Goal: Complete application form

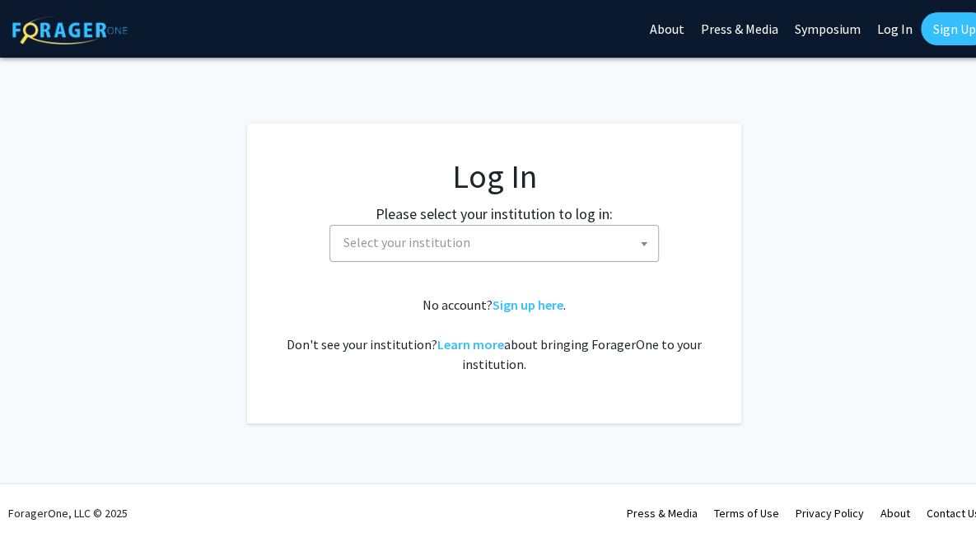
click at [520, 256] on span "Select your institution" at bounding box center [497, 243] width 321 height 34
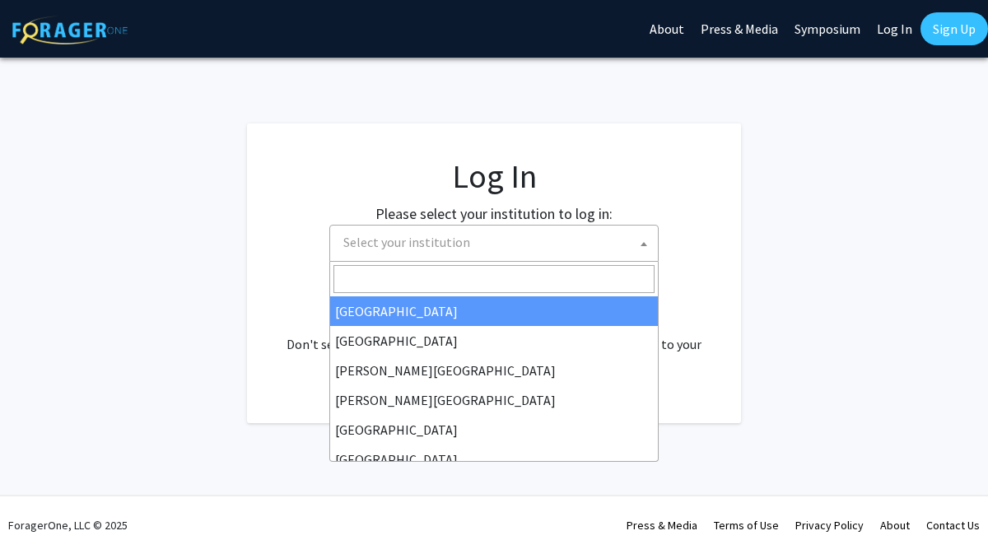
select select "34"
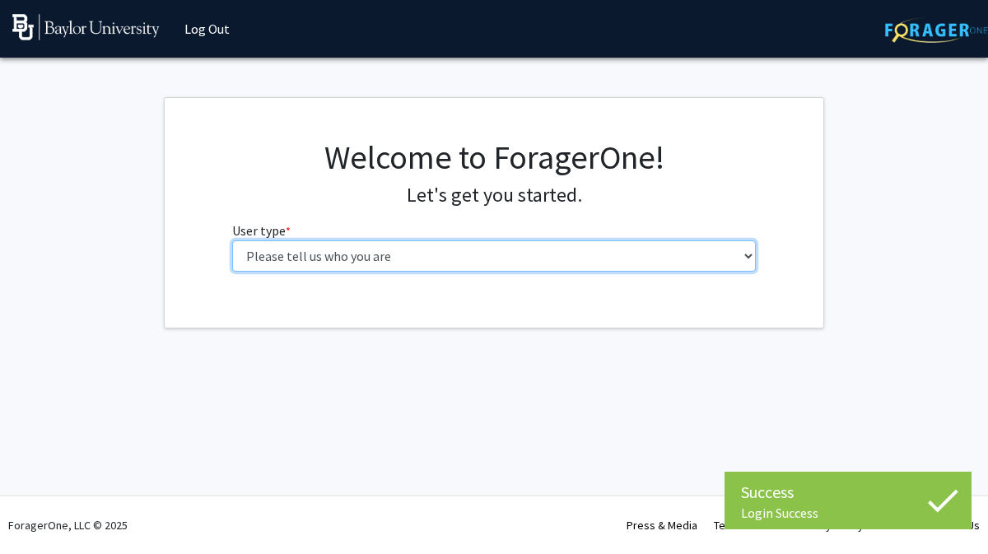
click at [471, 254] on select "Please tell us who you are Undergraduate Student Master's Student Doctoral Cand…" at bounding box center [494, 255] width 525 height 31
select select "1: undergrad"
click at [232, 240] on select "Please tell us who you are Undergraduate Student Master's Student Doctoral Cand…" at bounding box center [494, 255] width 525 height 31
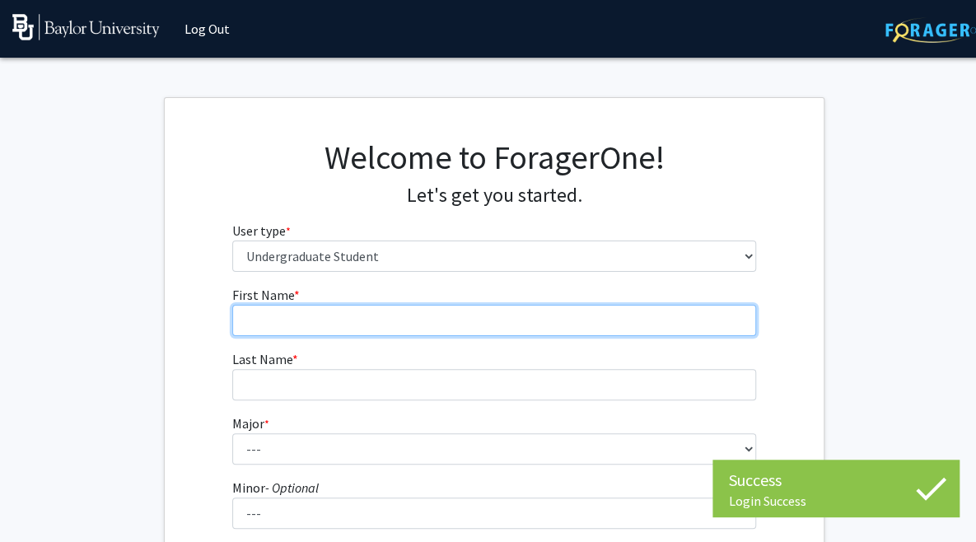
click at [455, 315] on input "First Name * required" at bounding box center [494, 320] width 525 height 31
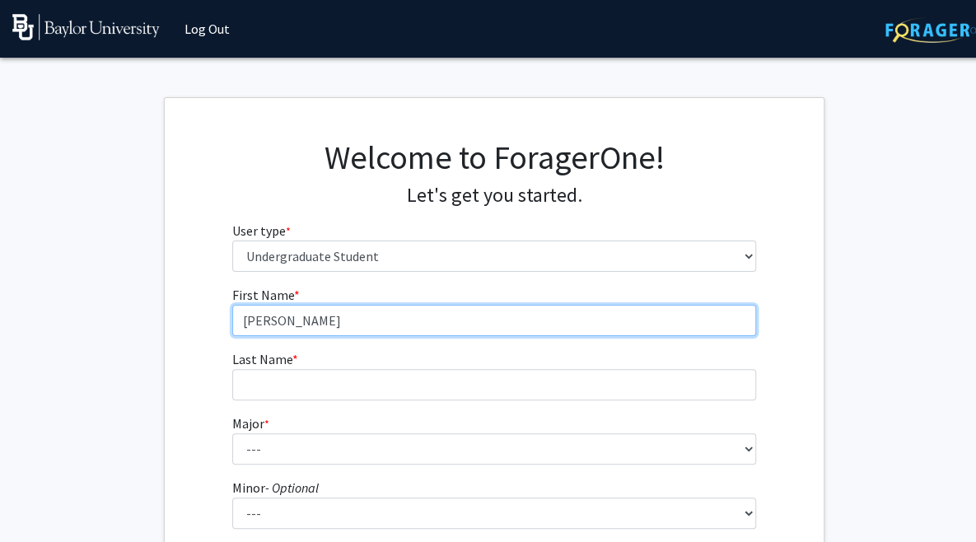
type input "Karl"
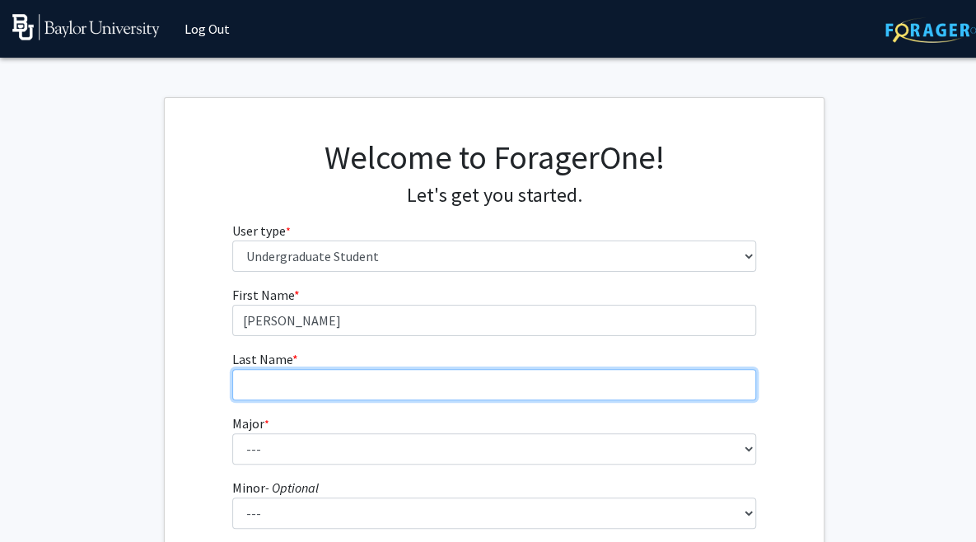
click at [450, 371] on input "Last Name * required" at bounding box center [494, 384] width 525 height 31
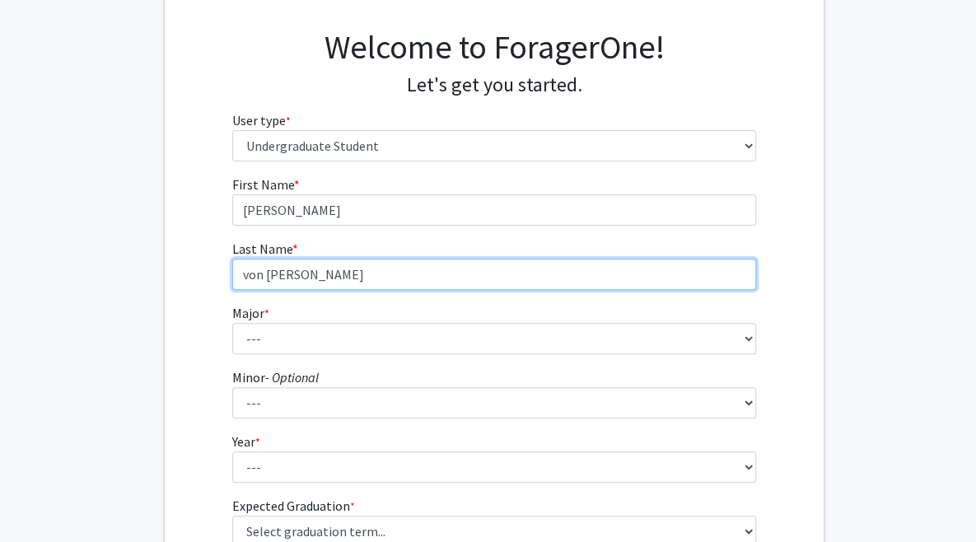
scroll to position [165, 0]
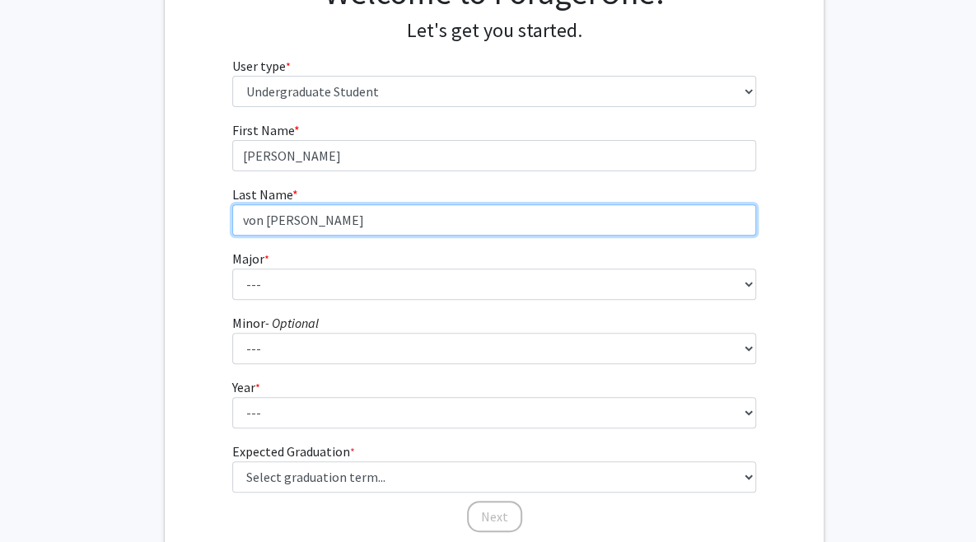
type input "von Essen"
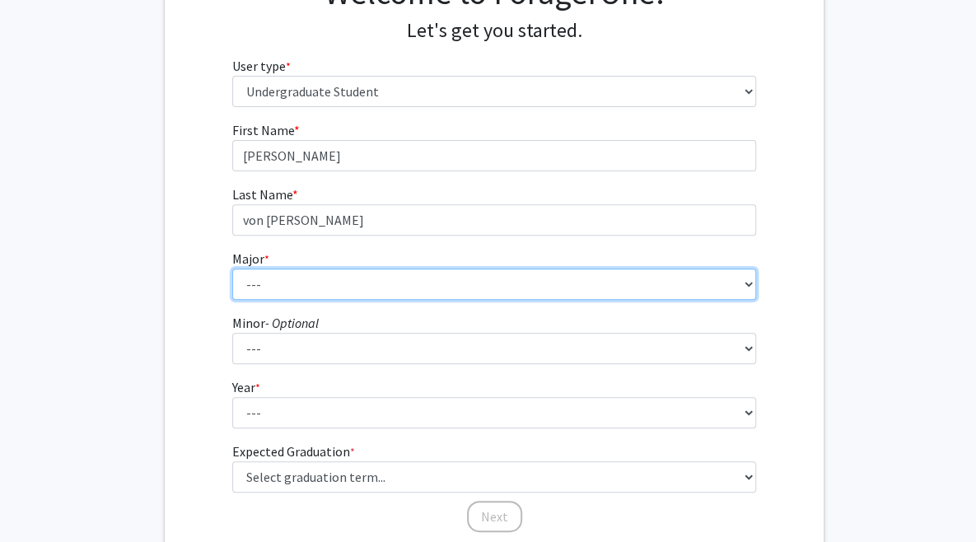
click at [341, 273] on select "--- Accounting American Studies Anthropology Apparel Design & Product Developme…" at bounding box center [494, 283] width 525 height 31
select select "16: 2681"
click at [232, 268] on select "--- Accounting American Studies Anthropology Apparel Design & Product Developme…" at bounding box center [494, 283] width 525 height 31
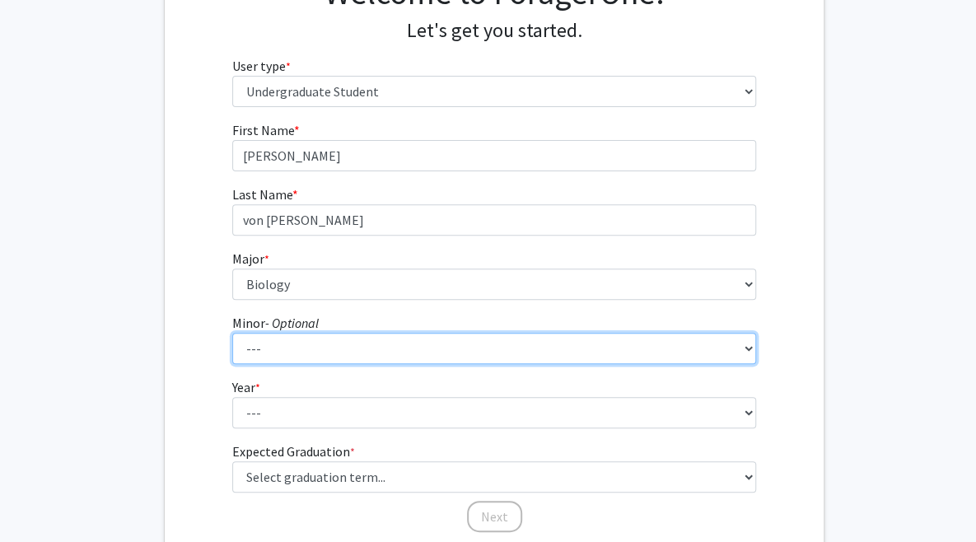
click at [309, 346] on select "--- Advertising American Sign Language American Studies Anthropology Apparel Me…" at bounding box center [494, 348] width 525 height 31
select select "71: 2134"
click at [232, 333] on select "--- Advertising American Sign Language American Studies Anthropology Apparel Me…" at bounding box center [494, 348] width 525 height 31
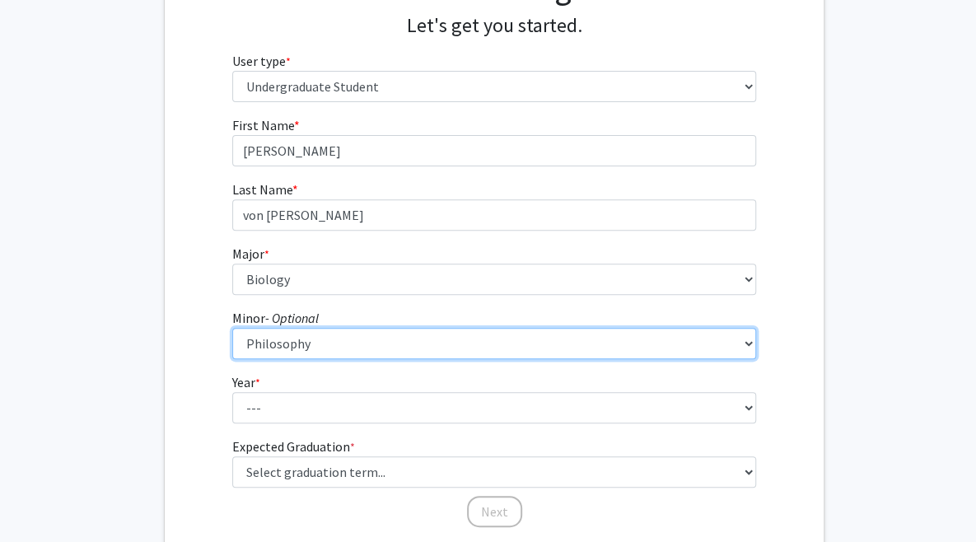
scroll to position [247, 0]
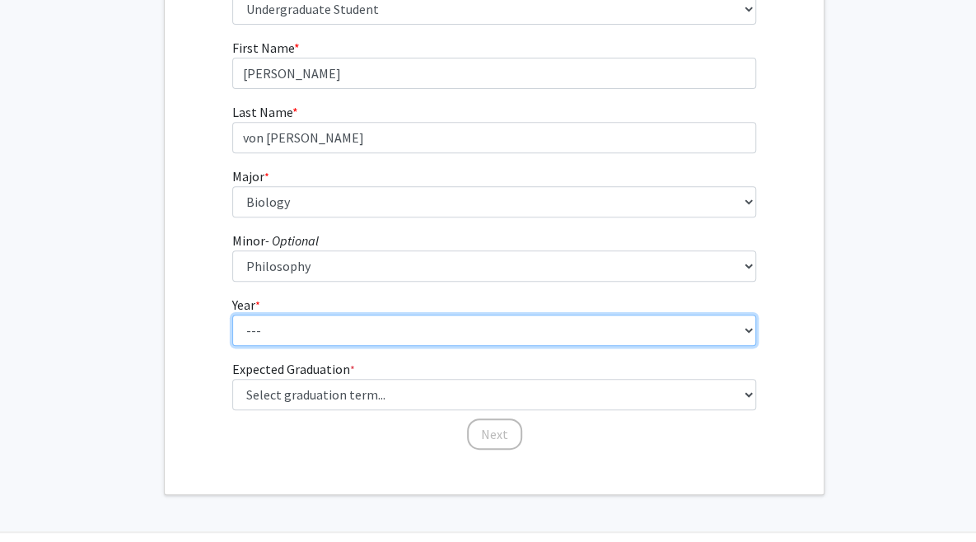
click at [298, 315] on select "--- First-year Sophomore Junior Senior Postbaccalaureate Certificate" at bounding box center [494, 330] width 525 height 31
select select "1: first-year"
click at [232, 315] on select "--- First-year Sophomore Junior Senior Postbaccalaureate Certificate" at bounding box center [494, 330] width 525 height 31
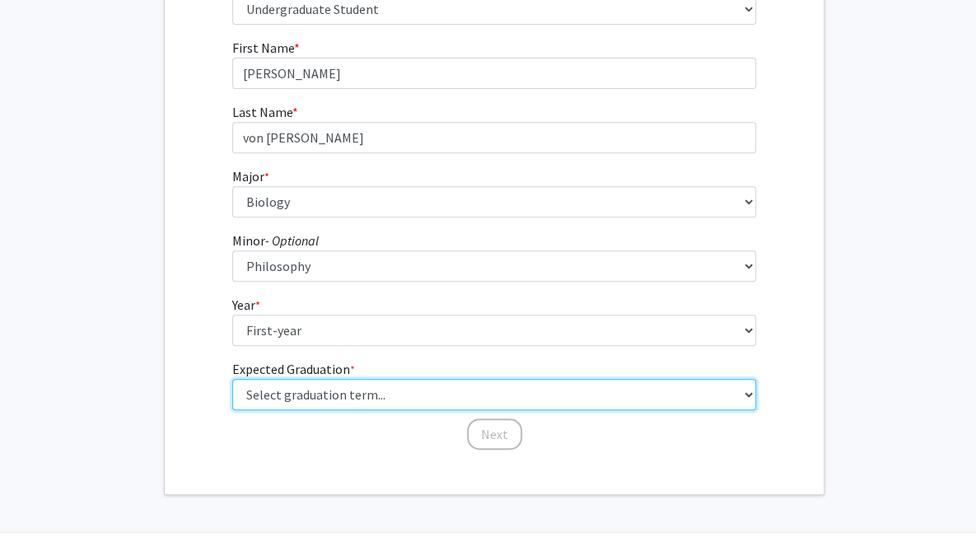
click at [299, 390] on select "Select graduation term... Spring 2025 Summer 2025 Fall 2025 Winter 2025 Spring …" at bounding box center [494, 394] width 525 height 31
select select "17: spring_2029"
click at [232, 379] on select "Select graduation term... Spring 2025 Summer 2025 Fall 2025 Winter 2025 Spring …" at bounding box center [494, 394] width 525 height 31
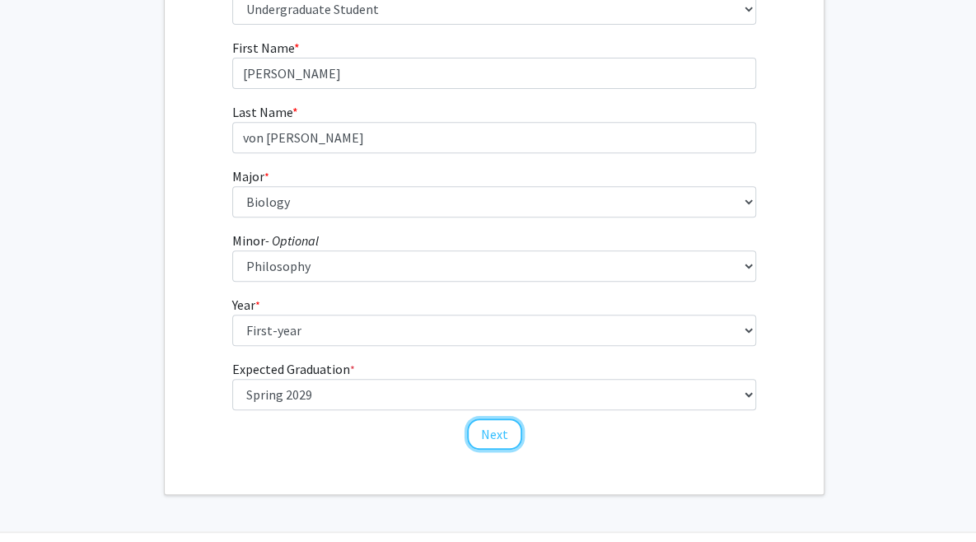
click at [498, 446] on button "Next" at bounding box center [494, 433] width 55 height 31
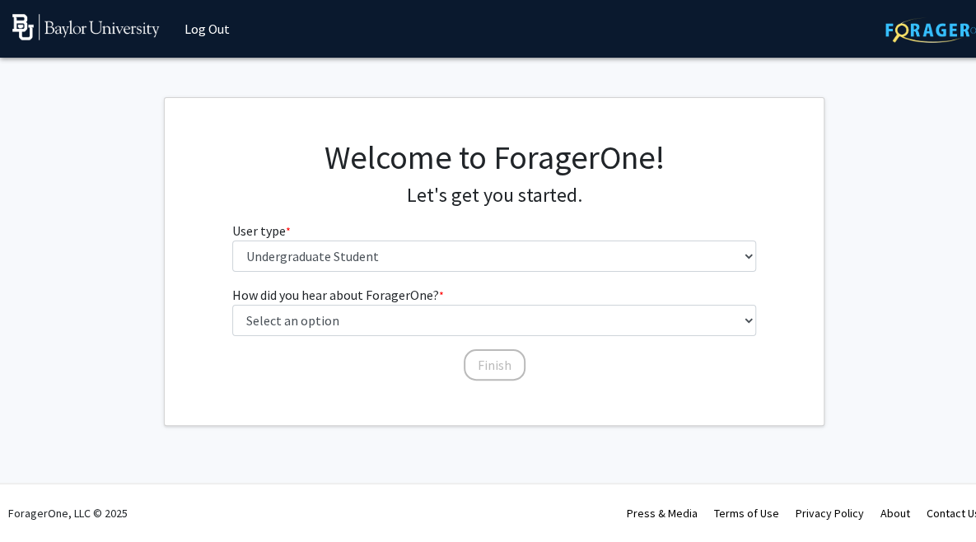
scroll to position [0, 0]
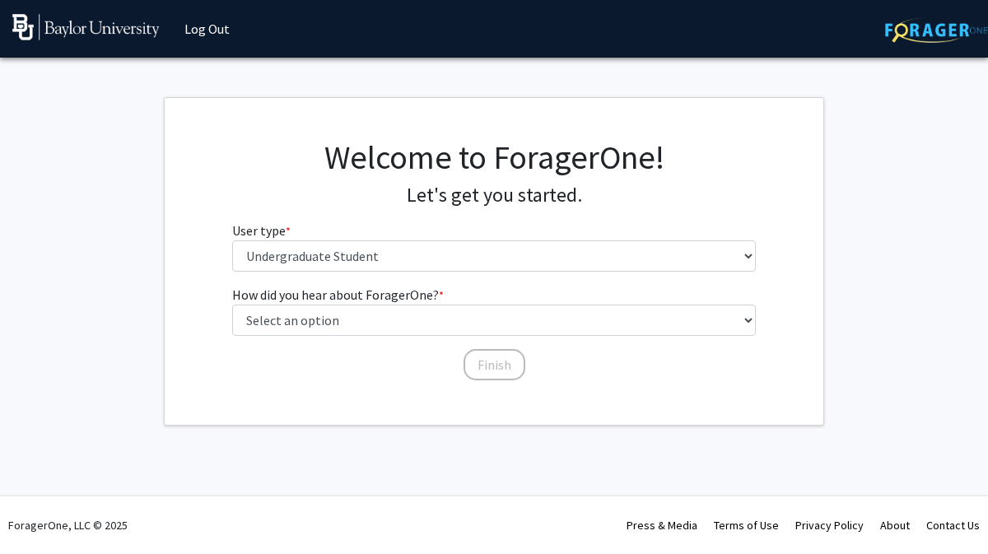
click at [313, 238] on fg-select "User type * required Please tell us who you are Undergraduate Student Master's …" at bounding box center [494, 246] width 525 height 51
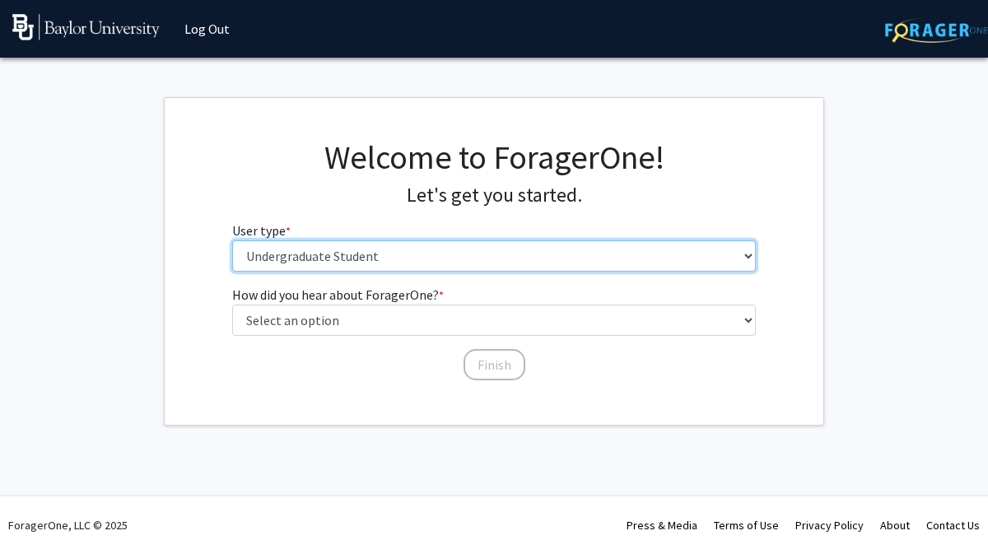
click at [328, 259] on select "Please tell us who you are Undergraduate Student Master's Student Doctoral Cand…" at bounding box center [494, 255] width 525 height 31
click at [232, 240] on select "Please tell us who you are Undergraduate Student Master's Student Doctoral Cand…" at bounding box center [494, 255] width 525 height 31
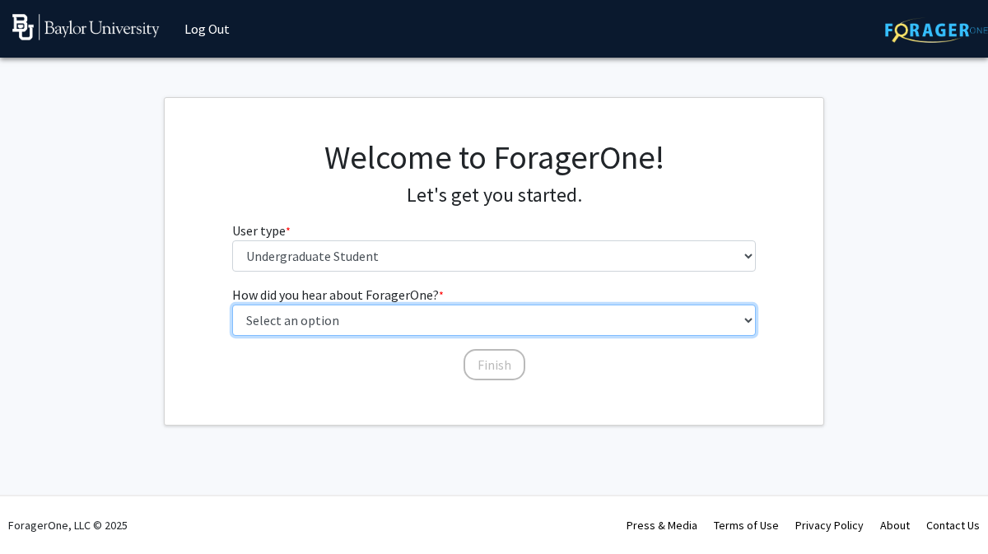
click at [334, 315] on select "Select an option Peer/student recommendation Faculty/staff recommendation Unive…" at bounding box center [494, 320] width 525 height 31
select select "2: faculty_recommendation"
click at [232, 305] on select "Select an option Peer/student recommendation Faculty/staff recommendation Unive…" at bounding box center [494, 320] width 525 height 31
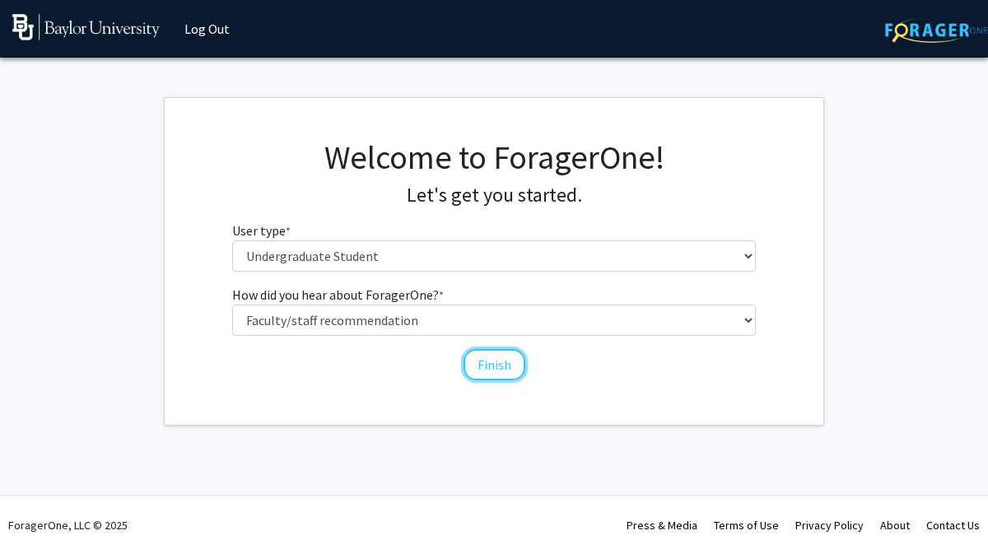
click at [486, 364] on button "Finish" at bounding box center [495, 364] width 62 height 31
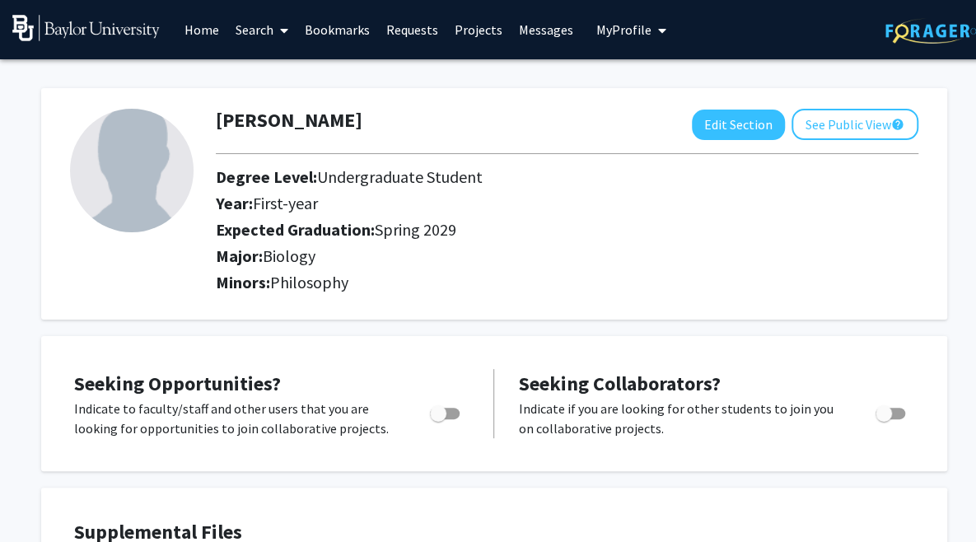
click at [454, 417] on span "Toggle" at bounding box center [445, 414] width 30 height 12
click at [438, 419] on input "Are you actively seeking opportunities?" at bounding box center [437, 419] width 1 height 1
checkbox input "true"
click at [880, 416] on span "Toggle" at bounding box center [883, 413] width 16 height 16
click at [883, 419] on input "Would you like to receive other student requests to work with you?" at bounding box center [883, 419] width 1 height 1
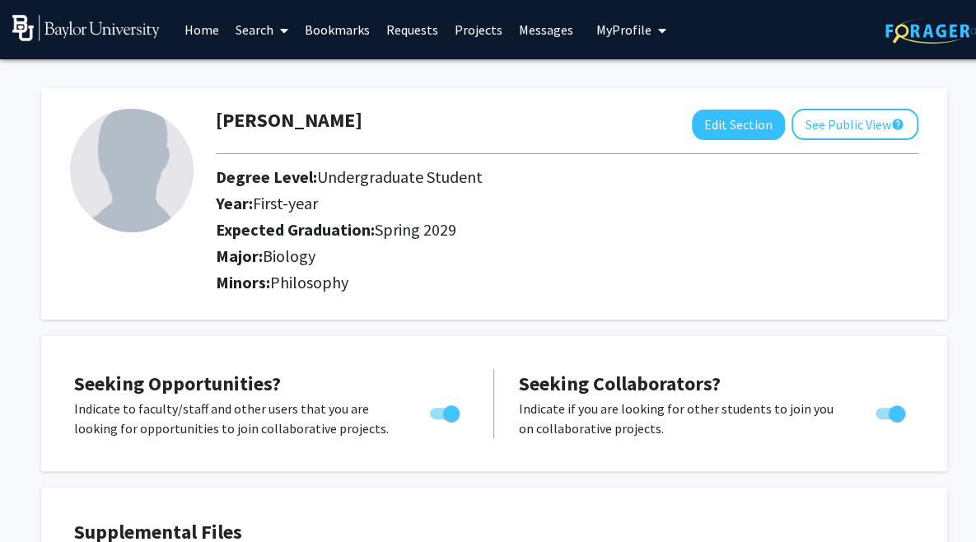
click at [890, 414] on span "Toggle" at bounding box center [897, 413] width 16 height 16
click at [884, 419] on input "Would you like to receive other student requests to work with you?" at bounding box center [883, 419] width 1 height 1
click at [890, 414] on span "Toggle" at bounding box center [883, 413] width 16 height 16
click at [884, 419] on input "Would you like to receive other student requests to work with you?" at bounding box center [883, 419] width 1 height 1
checkbox input "true"
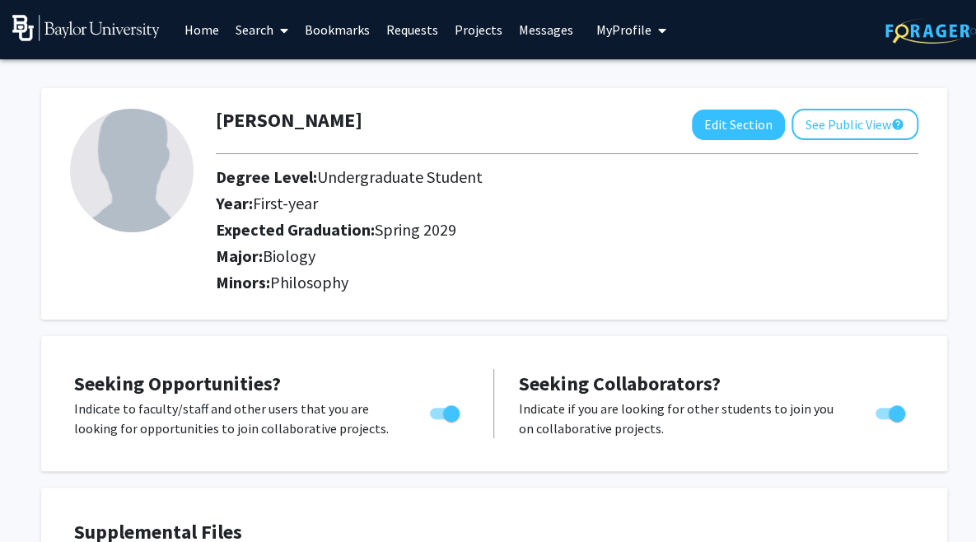
click at [216, 37] on link "Home" at bounding box center [201, 30] width 51 height 58
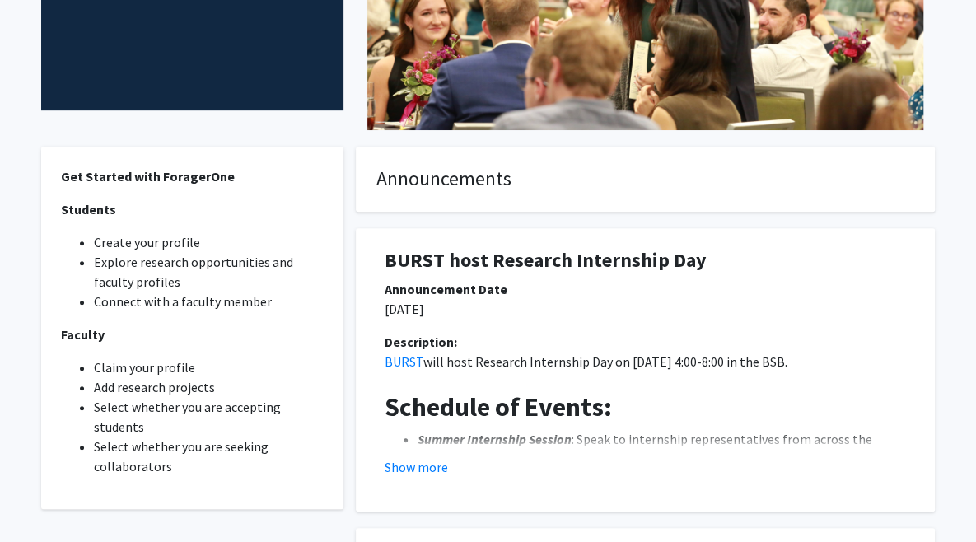
scroll to position [412, 0]
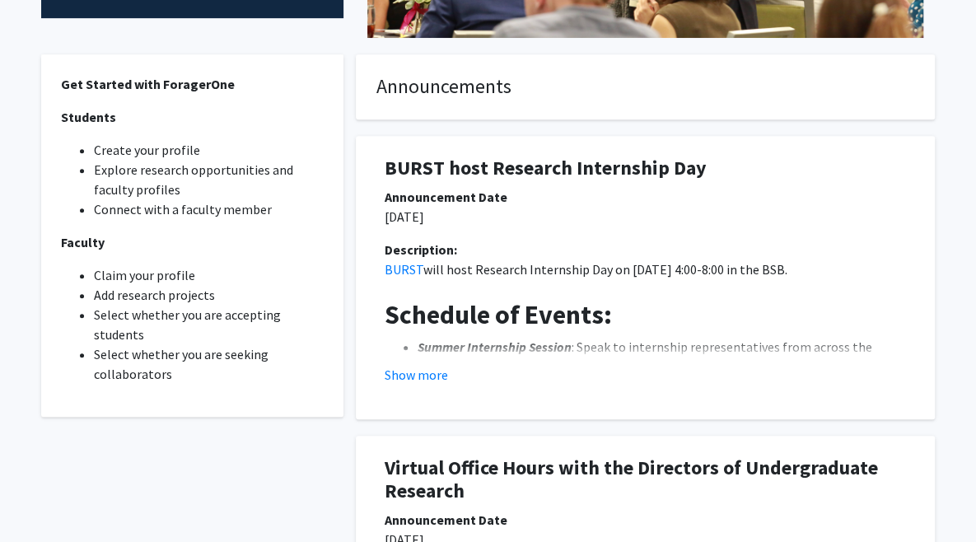
click at [433, 377] on button "Show more" at bounding box center [416, 375] width 63 height 20
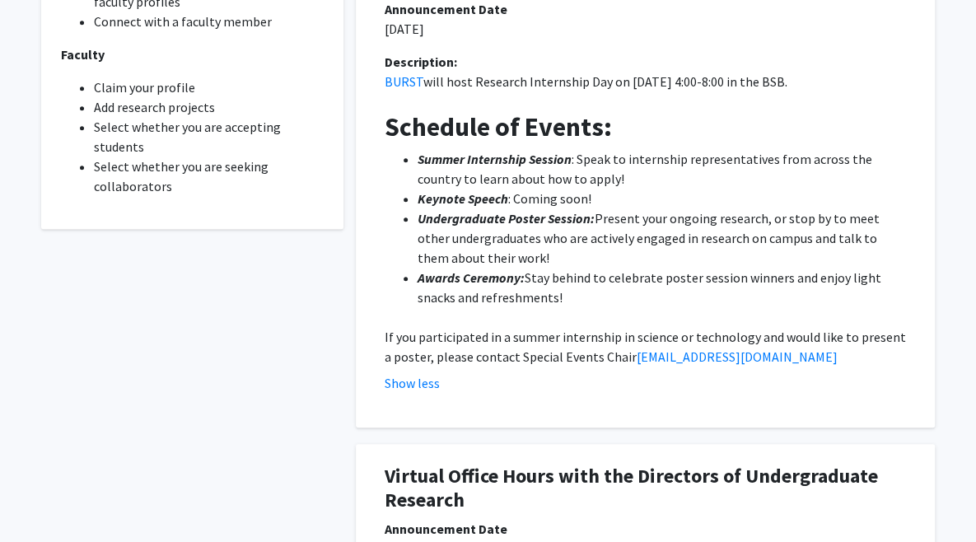
scroll to position [576, 0]
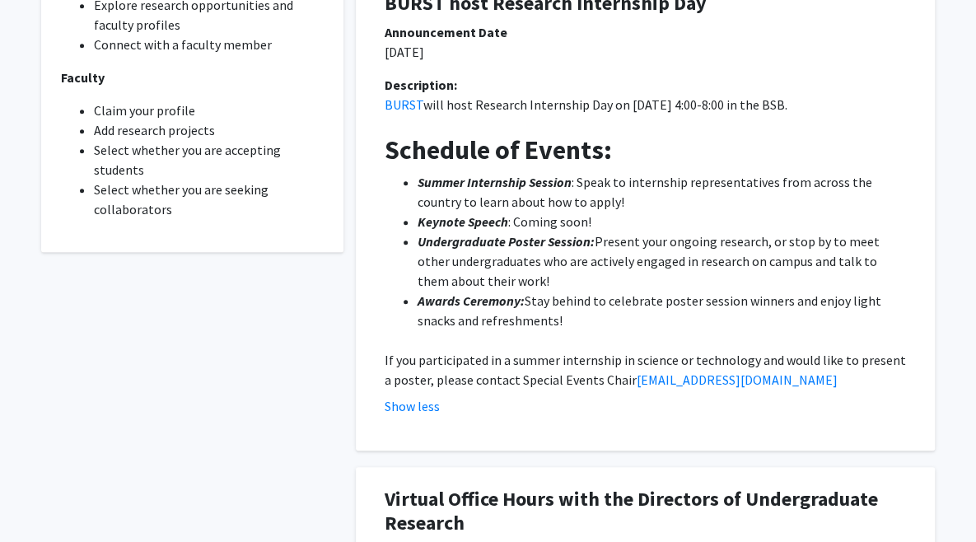
click at [264, 358] on div "Get Started with ForagerOne Students Create your profile Explore research oppor…" at bounding box center [192, 377] width 302 height 974
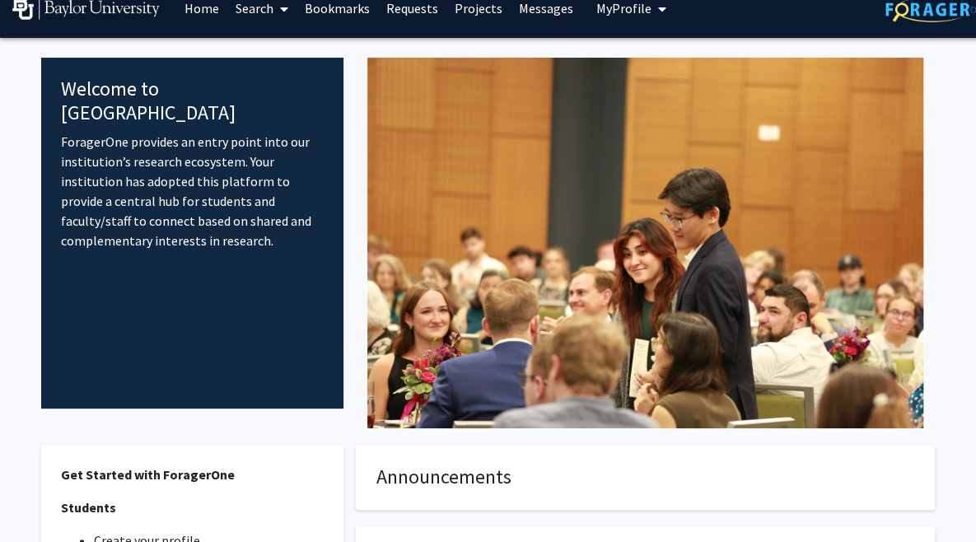
scroll to position [0, 0]
